Goal: Entertainment & Leisure: Consume media (video, audio)

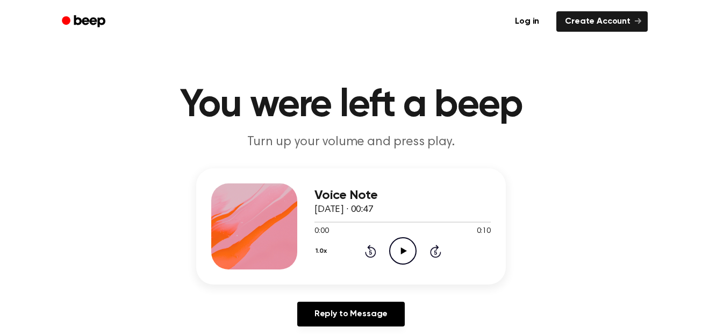
click at [397, 255] on icon "Play Audio" at bounding box center [402, 250] width 27 height 27
click at [402, 245] on icon "Play Audio" at bounding box center [402, 250] width 27 height 27
click at [409, 252] on icon "Play Audio" at bounding box center [402, 250] width 27 height 27
click at [402, 255] on icon "Play Audio" at bounding box center [402, 250] width 27 height 27
click at [403, 253] on icon at bounding box center [403, 250] width 6 height 7
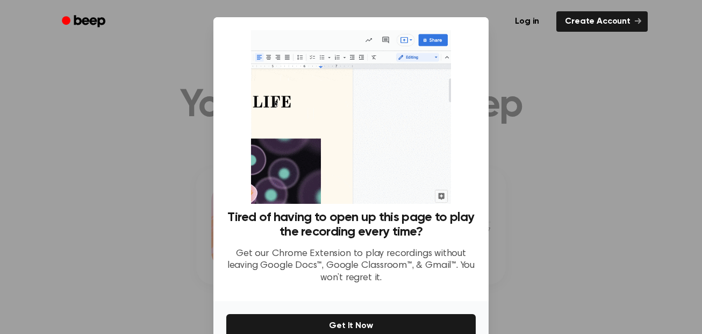
scroll to position [58, 0]
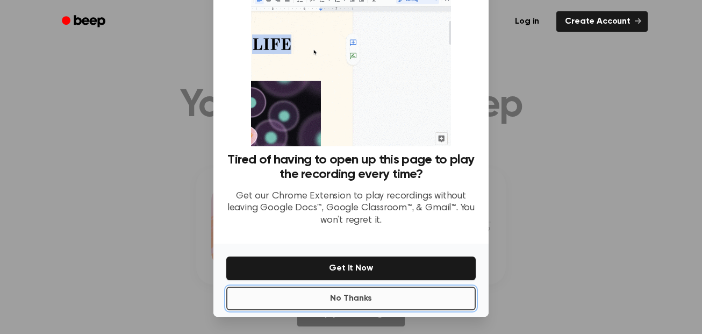
click at [406, 302] on button "No Thanks" at bounding box center [350, 298] width 249 height 24
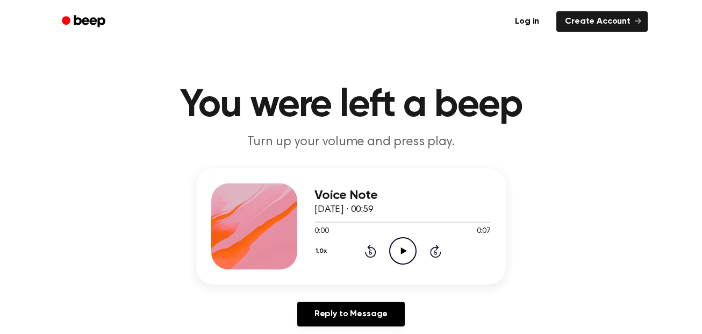
click at [405, 254] on icon "Play Audio" at bounding box center [402, 250] width 27 height 27
click at [405, 250] on icon at bounding box center [403, 250] width 6 height 7
click at [398, 252] on icon "Play Audio" at bounding box center [402, 250] width 27 height 27
click at [403, 261] on icon "Play Audio" at bounding box center [402, 250] width 27 height 27
drag, startPoint x: 398, startPoint y: 253, endPoint x: 384, endPoint y: 189, distance: 65.4
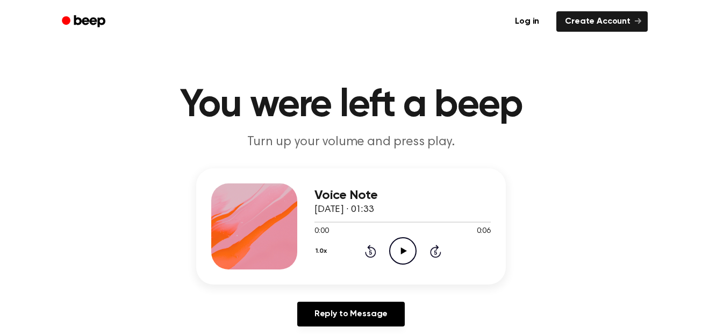
click at [398, 253] on icon "Play Audio" at bounding box center [402, 250] width 27 height 27
click at [405, 246] on icon "Play Audio" at bounding box center [402, 250] width 27 height 27
click at [396, 254] on icon "Play Audio" at bounding box center [402, 250] width 27 height 27
click at [396, 250] on icon "Play Audio" at bounding box center [402, 250] width 27 height 27
click at [410, 242] on icon "Play Audio" at bounding box center [402, 250] width 27 height 27
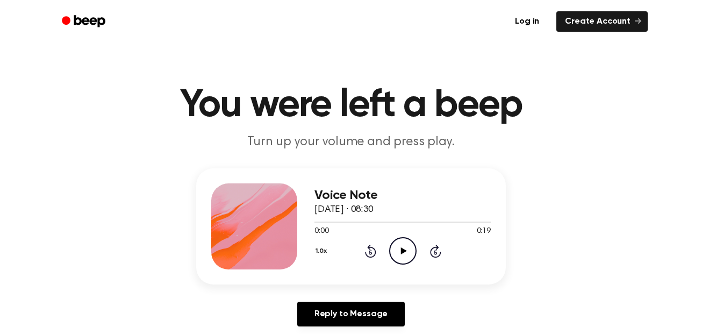
click at [405, 250] on icon at bounding box center [403, 250] width 6 height 7
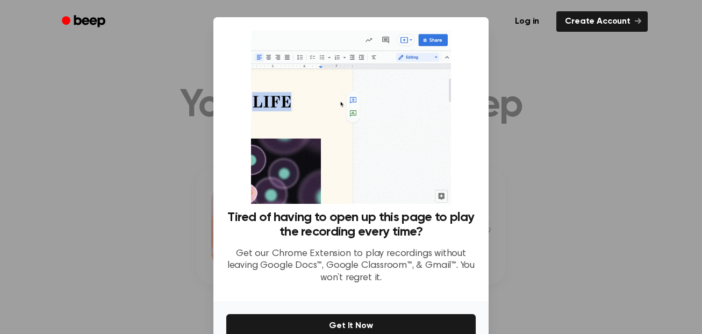
scroll to position [58, 0]
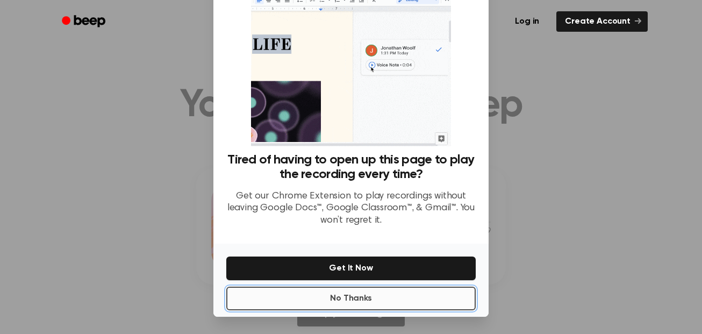
click at [409, 297] on button "No Thanks" at bounding box center [350, 298] width 249 height 24
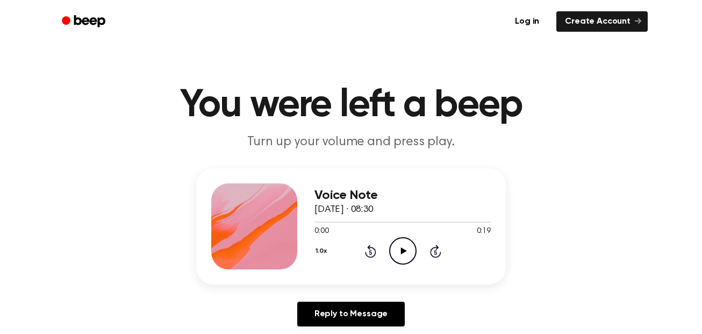
click at [401, 241] on icon "Play Audio" at bounding box center [402, 250] width 27 height 27
click at [411, 248] on icon "Play Audio" at bounding box center [402, 250] width 27 height 27
click at [404, 252] on icon at bounding box center [403, 250] width 6 height 7
click at [406, 253] on icon "Play Audio" at bounding box center [402, 250] width 27 height 27
click at [394, 255] on icon "Play Audio" at bounding box center [402, 250] width 27 height 27
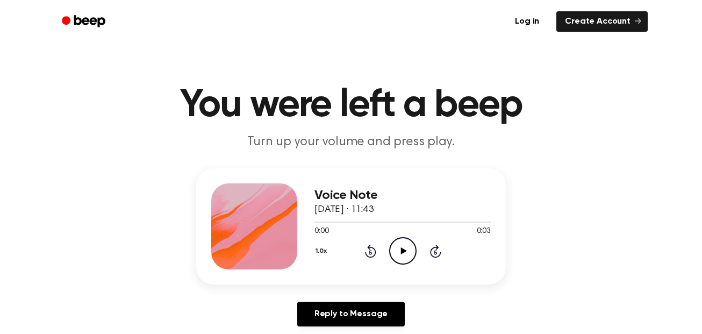
click at [411, 250] on icon "Play Audio" at bounding box center [402, 250] width 27 height 27
click at [399, 258] on icon "Play Audio" at bounding box center [402, 250] width 27 height 27
click at [409, 249] on icon "Play Audio" at bounding box center [402, 250] width 27 height 27
drag, startPoint x: 404, startPoint y: 242, endPoint x: 397, endPoint y: 84, distance: 157.7
click at [404, 242] on icon "Play Audio" at bounding box center [402, 250] width 27 height 27
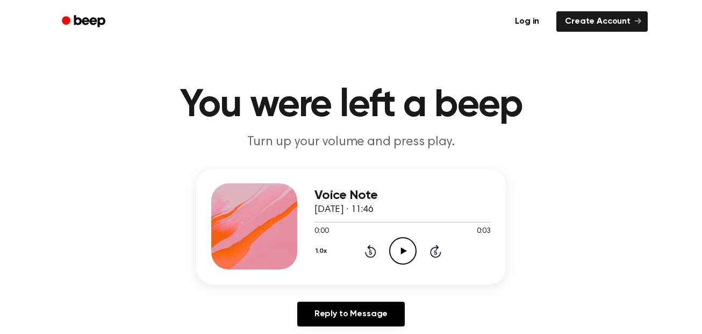
click at [403, 256] on icon "Play Audio" at bounding box center [402, 250] width 27 height 27
click at [396, 254] on icon "Play Audio" at bounding box center [402, 250] width 27 height 27
click at [408, 250] on icon "Play Audio" at bounding box center [402, 250] width 27 height 27
